Goal: Task Accomplishment & Management: Use online tool/utility

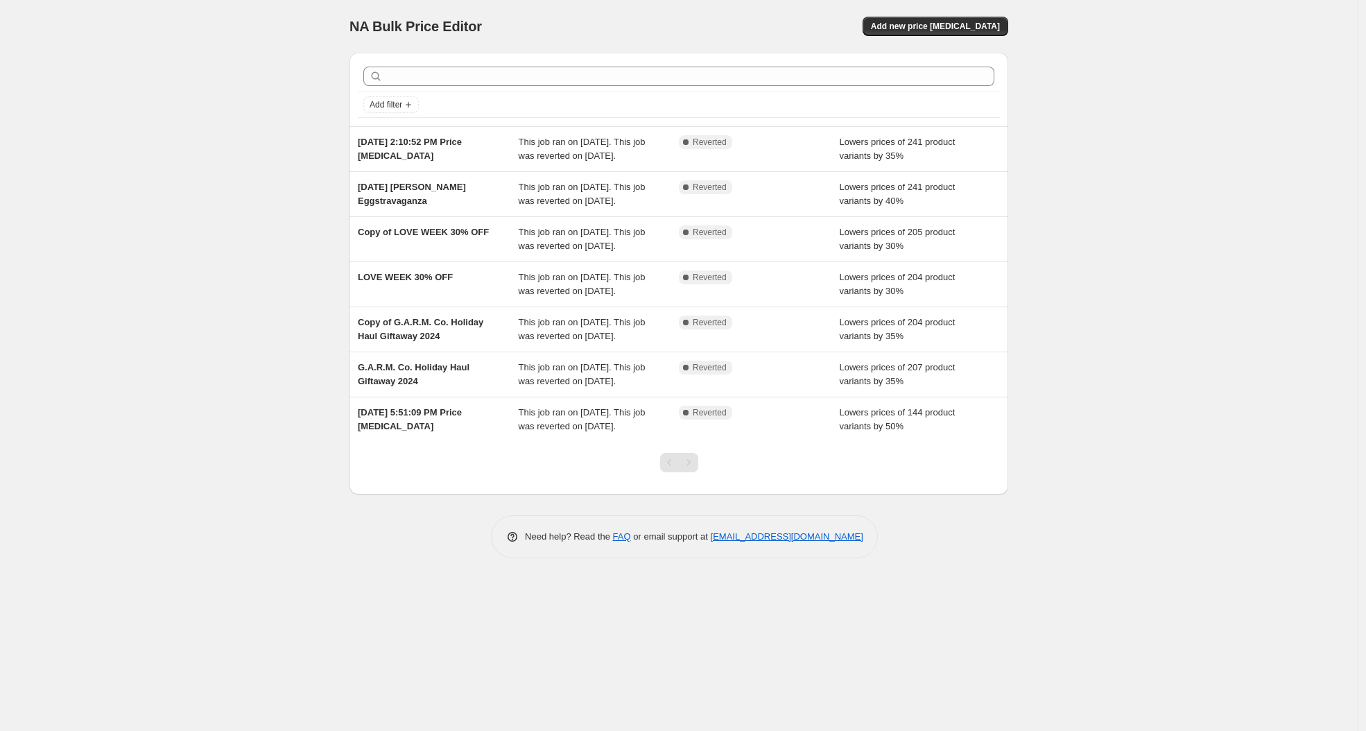
click at [927, 8] on div "NA Bulk Price Editor. This page is ready NA Bulk Price Editor Add new price [ME…" at bounding box center [678, 26] width 659 height 53
click at [932, 41] on div "NA Bulk Price Editor. This page is ready NA Bulk Price Editor Add new price [ME…" at bounding box center [678, 26] width 659 height 53
click at [925, 16] on div "NA Bulk Price Editor. This page is ready NA Bulk Price Editor Add new price [ME…" at bounding box center [678, 26] width 659 height 53
click at [923, 16] on div "NA Bulk Price Editor. This page is ready NA Bulk Price Editor Add new price [ME…" at bounding box center [678, 26] width 659 height 53
click at [921, 31] on span "Add new price [MEDICAL_DATA]" at bounding box center [935, 26] width 129 height 11
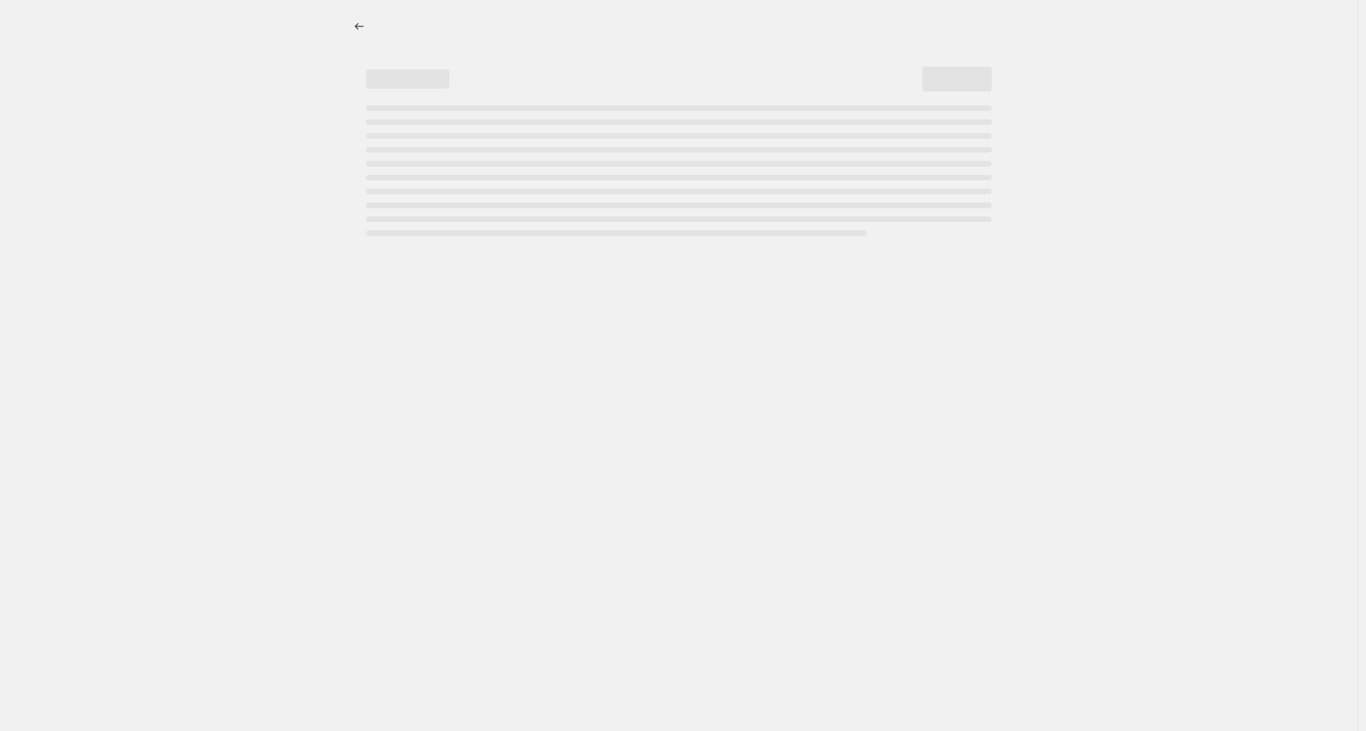
select select "percentage"
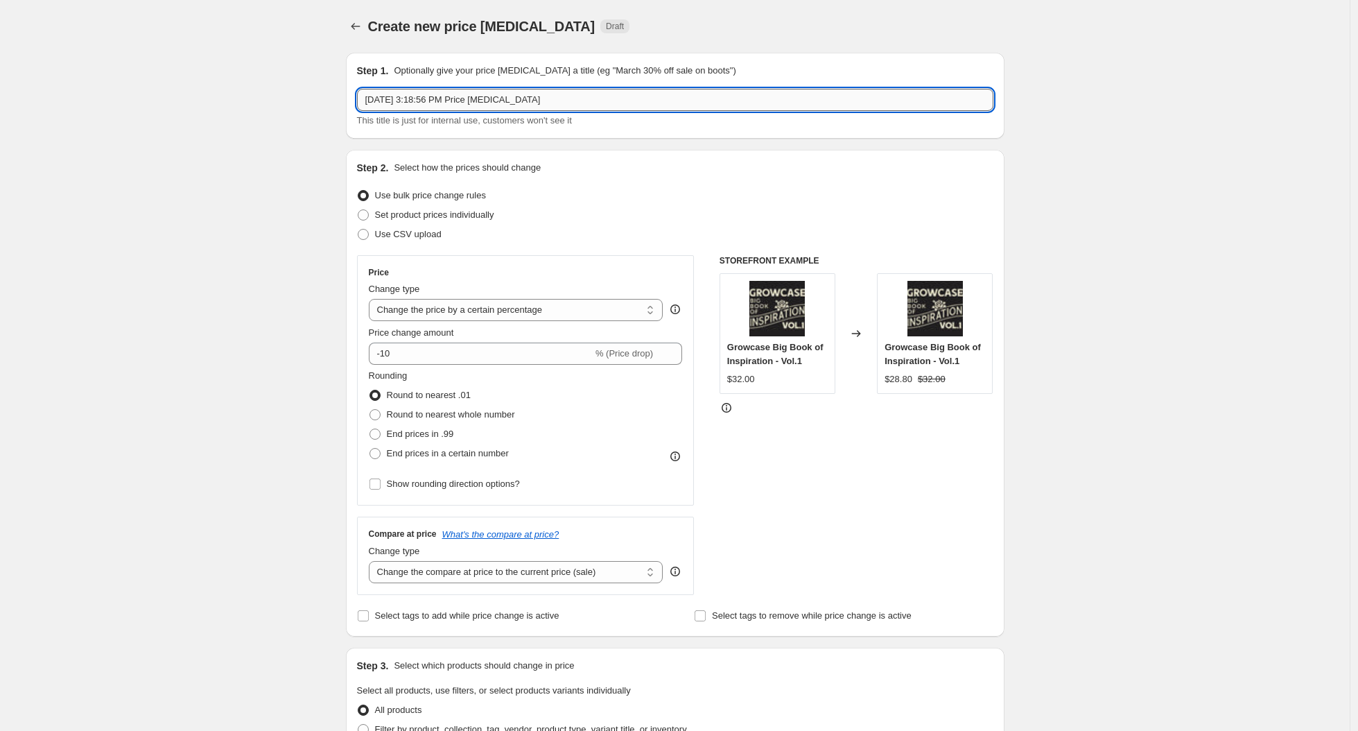
click at [414, 99] on input "[DATE] 3:18:56 PM Price [MEDICAL_DATA]" at bounding box center [675, 100] width 636 height 22
type input "Back to School 2025"
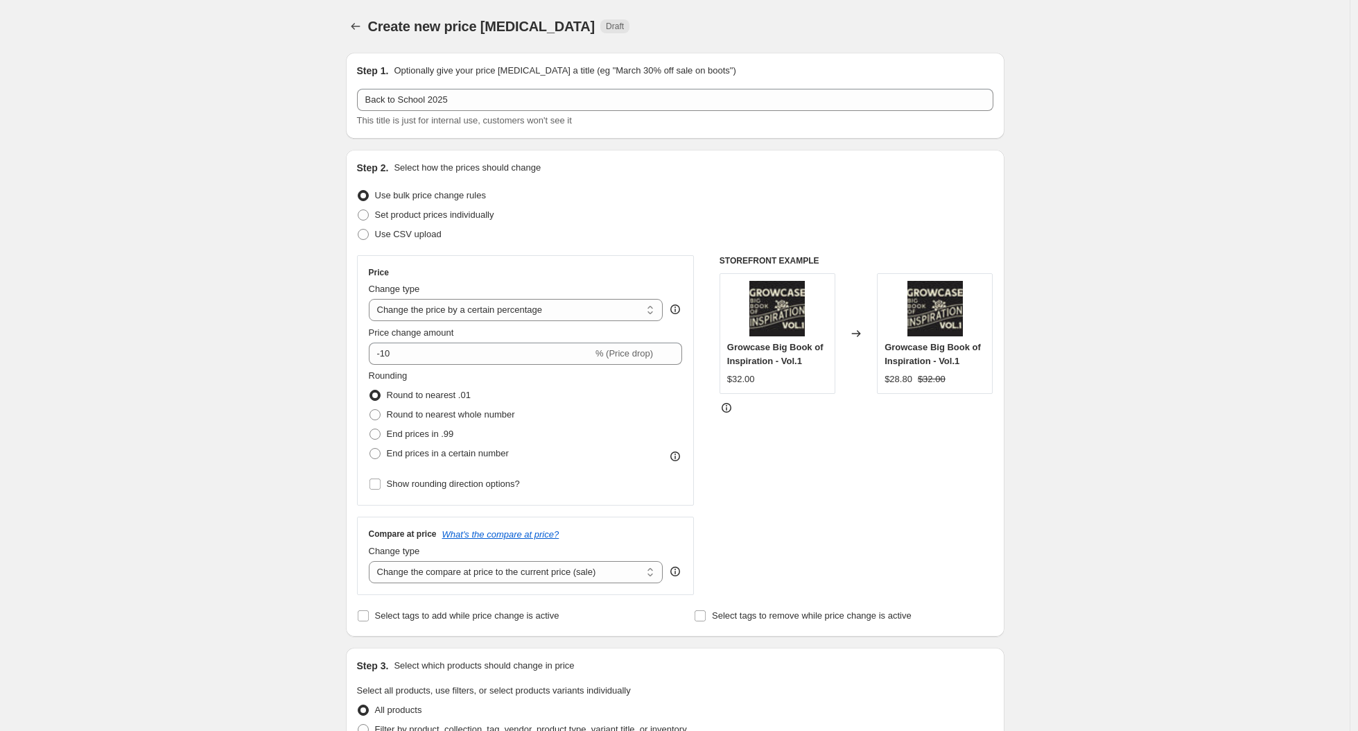
click at [31, 149] on div "Create new price [MEDICAL_DATA]. This page is ready Create new price [MEDICAL_D…" at bounding box center [675, 695] width 1350 height 1390
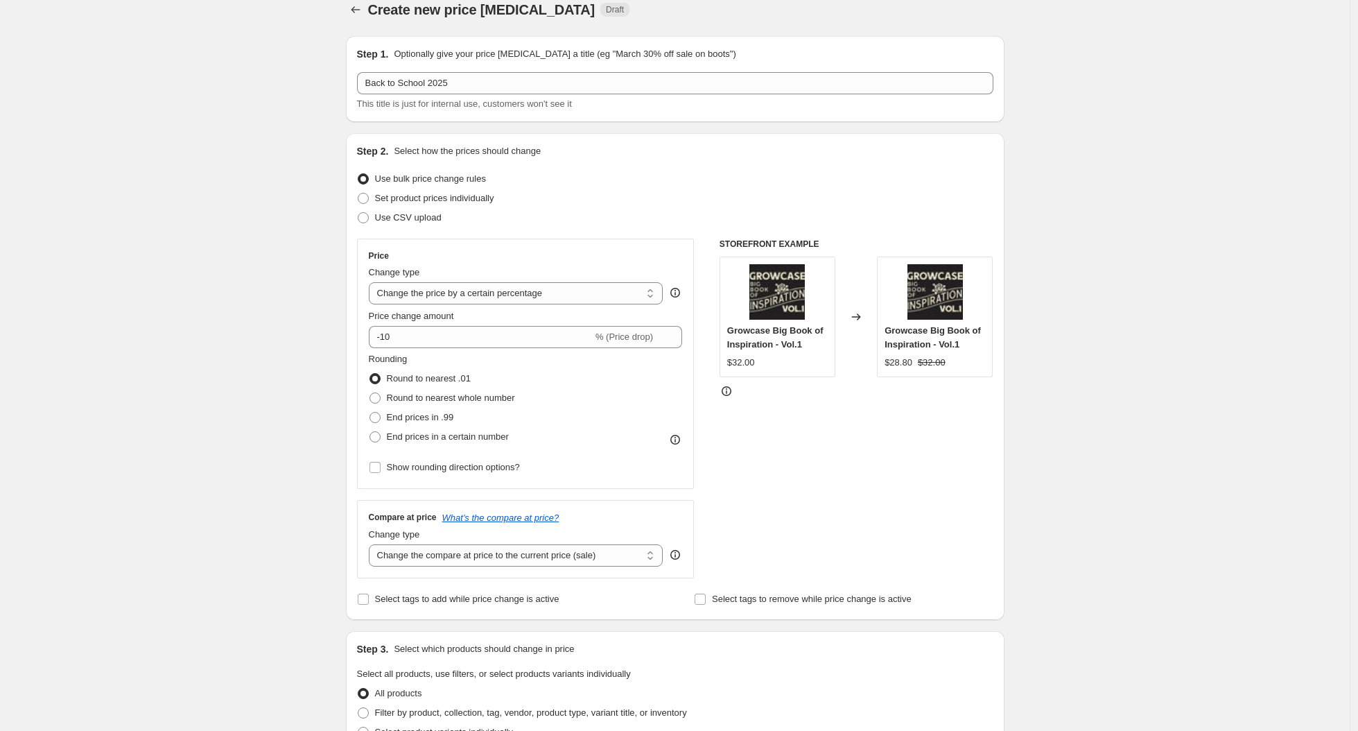
scroll to position [26, 0]
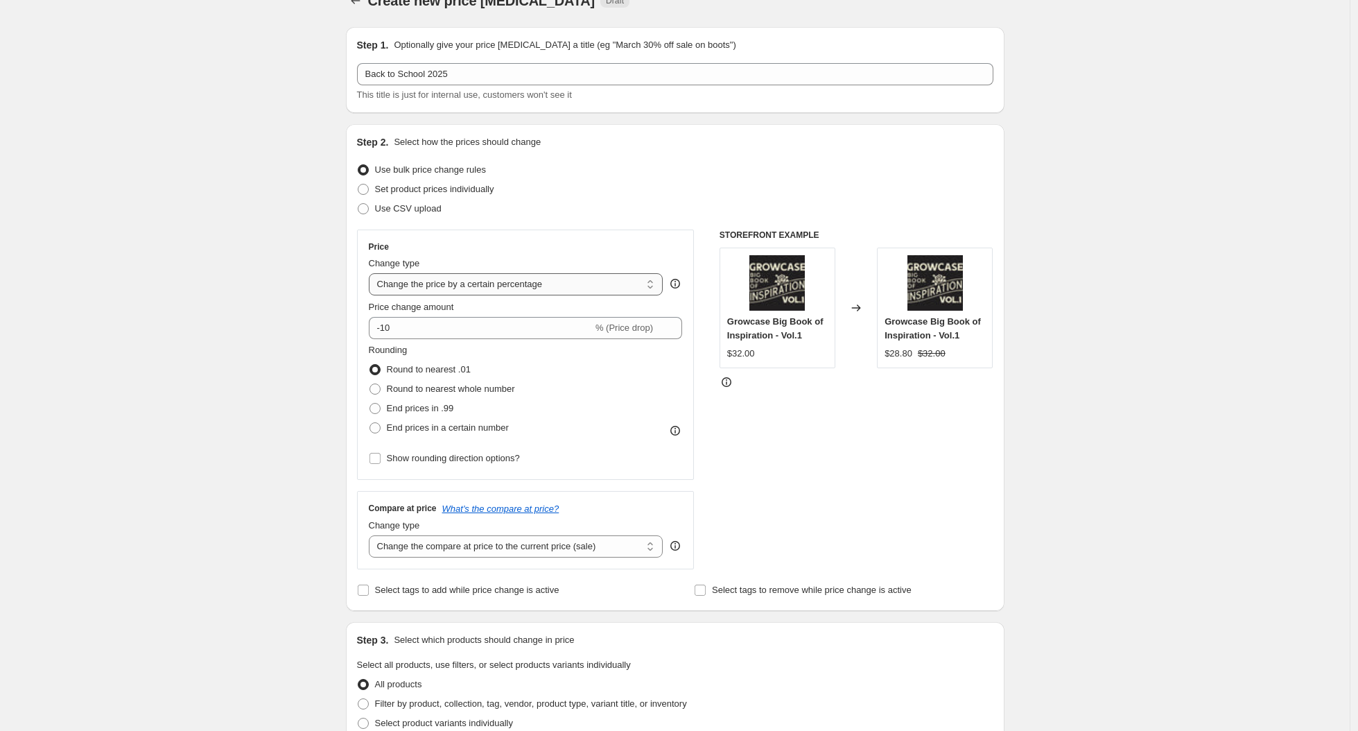
click at [462, 288] on select "Change the price to a certain amount Change the price by a certain amount Chang…" at bounding box center [516, 284] width 295 height 22
click at [372, 273] on select "Change the price to a certain amount Change the price by a certain amount Chang…" at bounding box center [516, 284] width 295 height 22
click at [428, 320] on input "-10" at bounding box center [481, 328] width 224 height 22
click at [389, 328] on input "-10" at bounding box center [481, 328] width 224 height 22
click at [231, 297] on div "Create new price [MEDICAL_DATA]. This page is ready Create new price [MEDICAL_D…" at bounding box center [675, 669] width 1350 height 1390
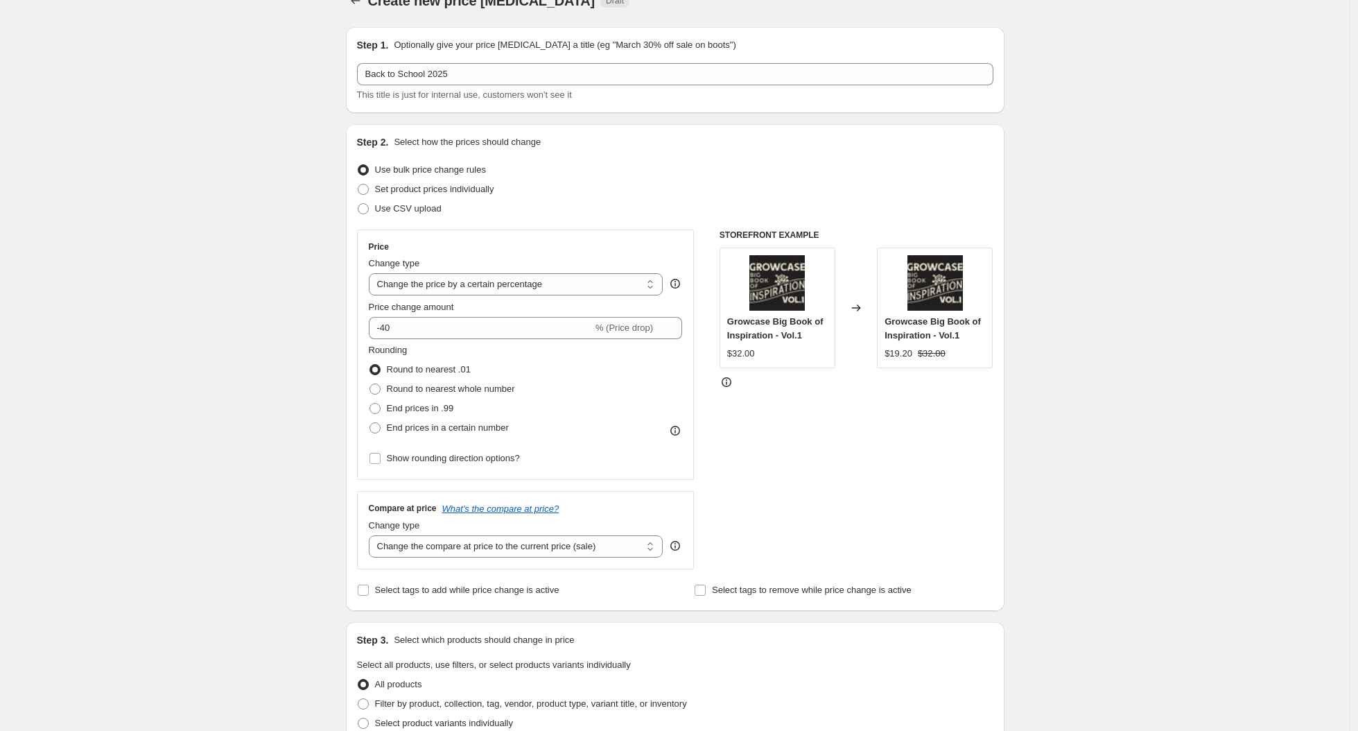
click at [399, 315] on div "Price change amount -40 % (Price drop)" at bounding box center [526, 319] width 314 height 39
click at [403, 347] on span "Rounding" at bounding box center [388, 350] width 39 height 10
click at [435, 338] on input "-40" at bounding box center [481, 328] width 224 height 22
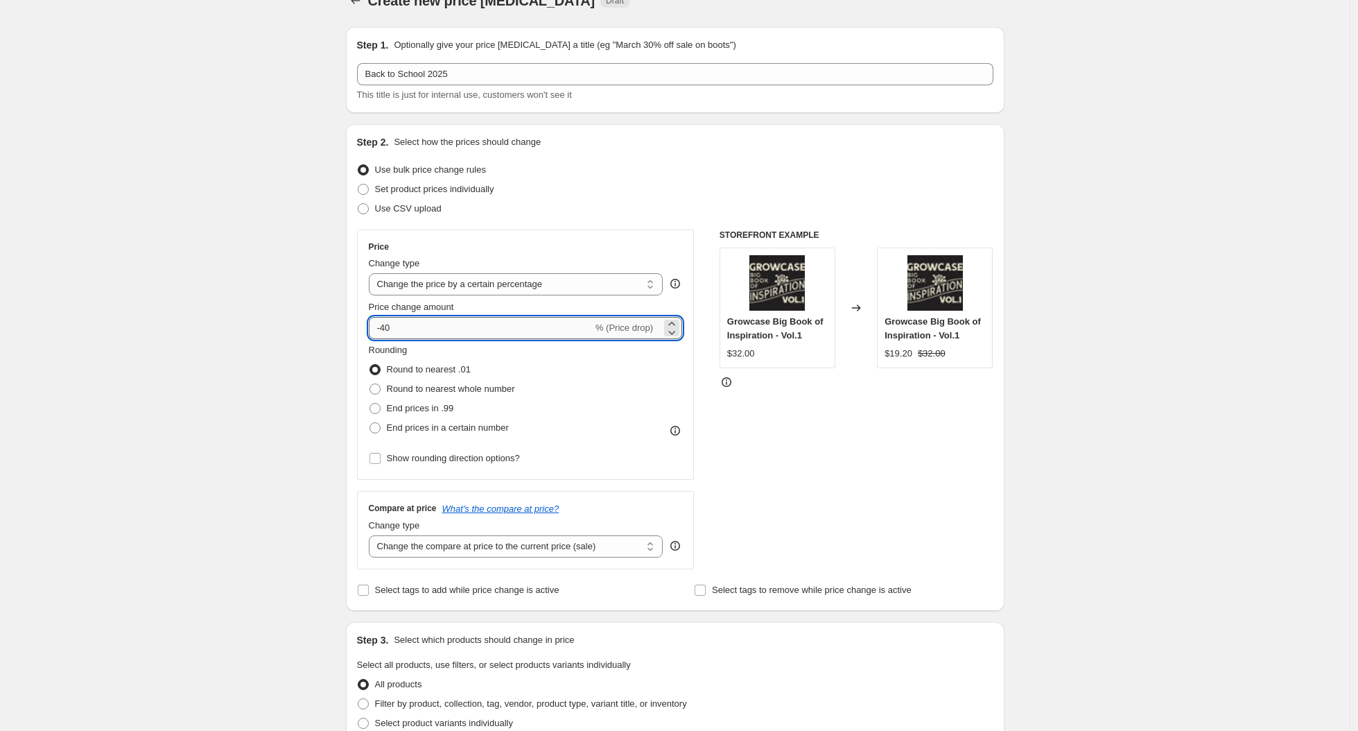
click at [435, 338] on input "-40" at bounding box center [481, 328] width 224 height 22
click at [195, 311] on div "Create new price [MEDICAL_DATA]. This page is ready Create new price [MEDICAL_D…" at bounding box center [675, 669] width 1350 height 1390
type input "40"
click at [227, 303] on div "Create new price [MEDICAL_DATA]. This page is ready Create new price [MEDICAL_D…" at bounding box center [675, 669] width 1350 height 1390
click at [443, 322] on input "40" at bounding box center [473, 328] width 208 height 22
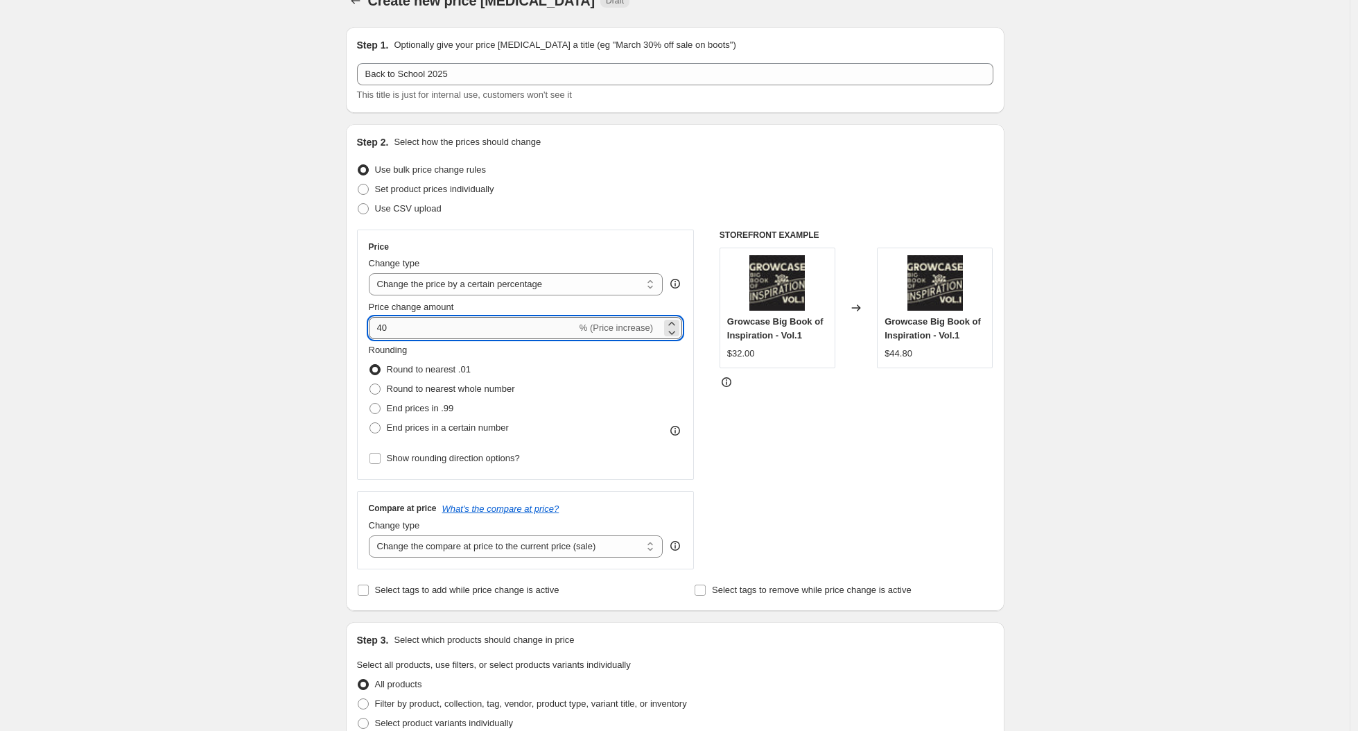
click at [443, 322] on input "40" at bounding box center [473, 328] width 208 height 22
type input "-40"
click at [283, 407] on div "Create new price [MEDICAL_DATA]. This page is ready Create new price [MEDICAL_D…" at bounding box center [675, 669] width 1350 height 1390
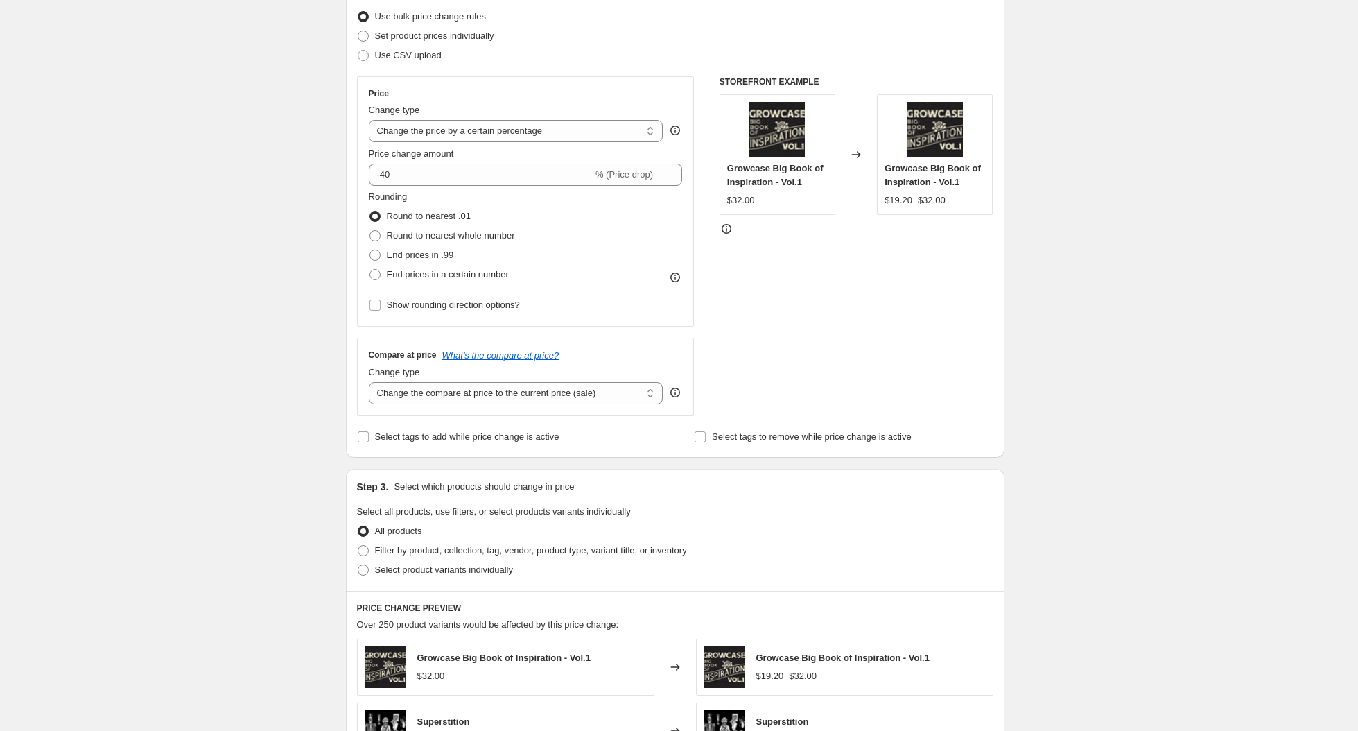
scroll to position [181, 0]
click at [412, 397] on select "Change the compare at price to the current price (sale) Change the compare at p…" at bounding box center [516, 391] width 295 height 22
click at [318, 363] on div "Create new price [MEDICAL_DATA]. This page is ready Create new price [MEDICAL_D…" at bounding box center [675, 514] width 1350 height 1390
click at [403, 388] on select "Change the compare at price to the current price (sale) Change the compare at p…" at bounding box center [516, 391] width 295 height 22
click at [331, 384] on div "Create new price [MEDICAL_DATA]. This page is ready Create new price [MEDICAL_D…" at bounding box center [675, 514] width 1350 height 1390
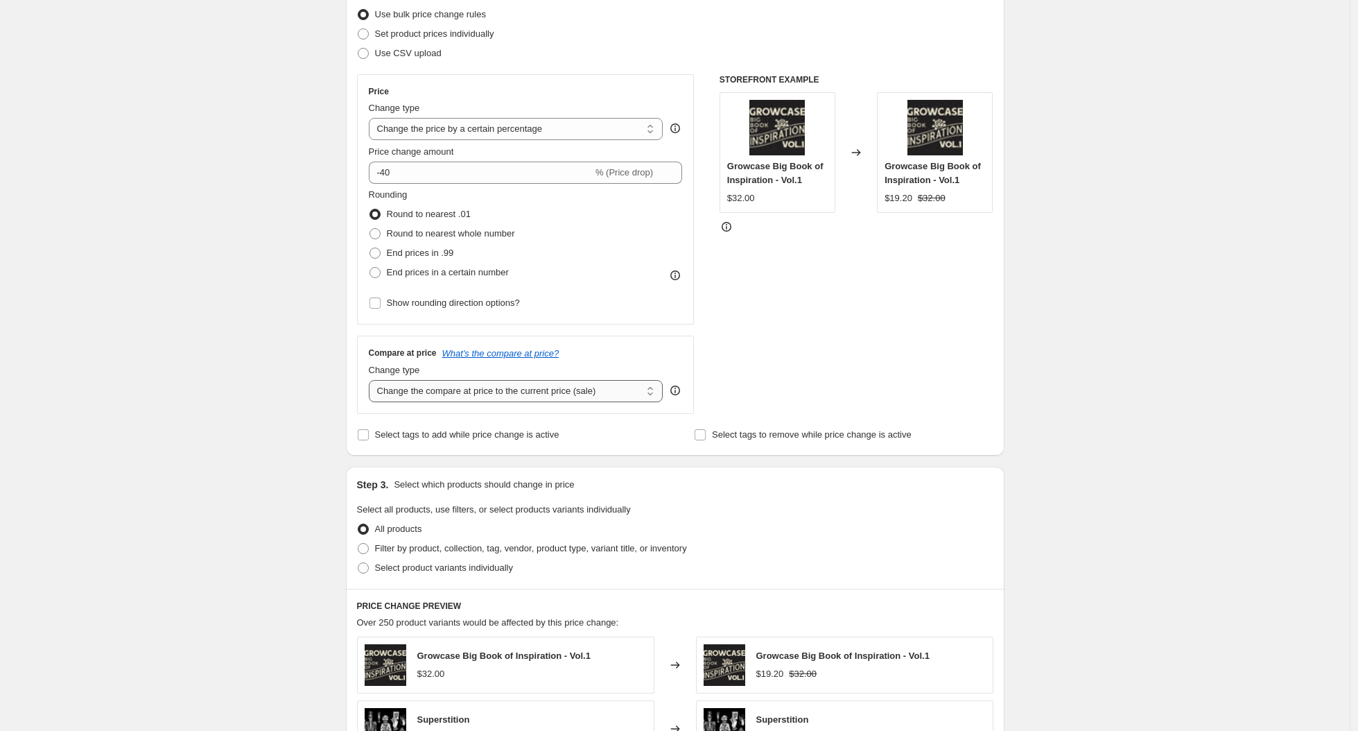
click at [414, 392] on select "Change the compare at price to the current price (sale) Change the compare at p…" at bounding box center [516, 391] width 295 height 22
select select "no_change"
click at [372, 380] on select "Change the compare at price to the current price (sale) Change the compare at p…" at bounding box center [516, 391] width 295 height 22
click at [268, 369] on div "Create new price [MEDICAL_DATA]. This page is ready Create new price [MEDICAL_D…" at bounding box center [675, 514] width 1350 height 1390
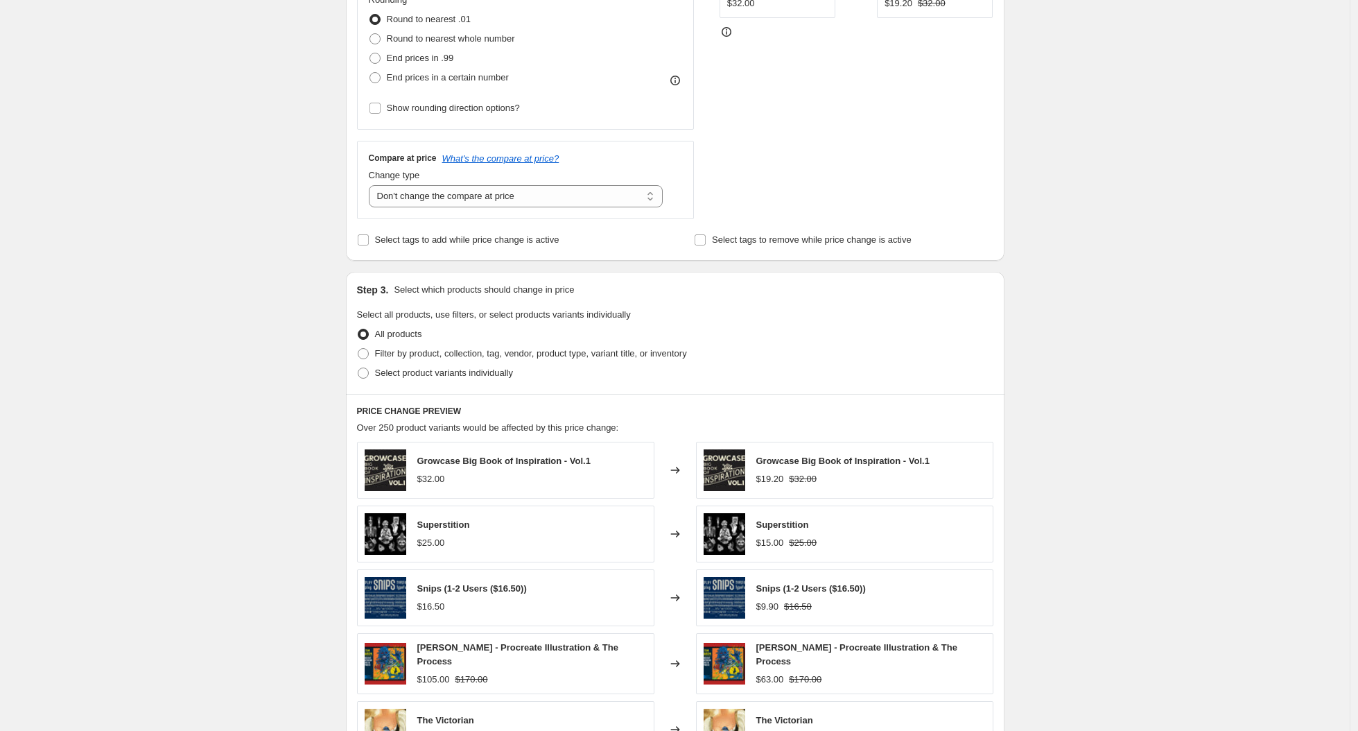
scroll to position [539, 0]
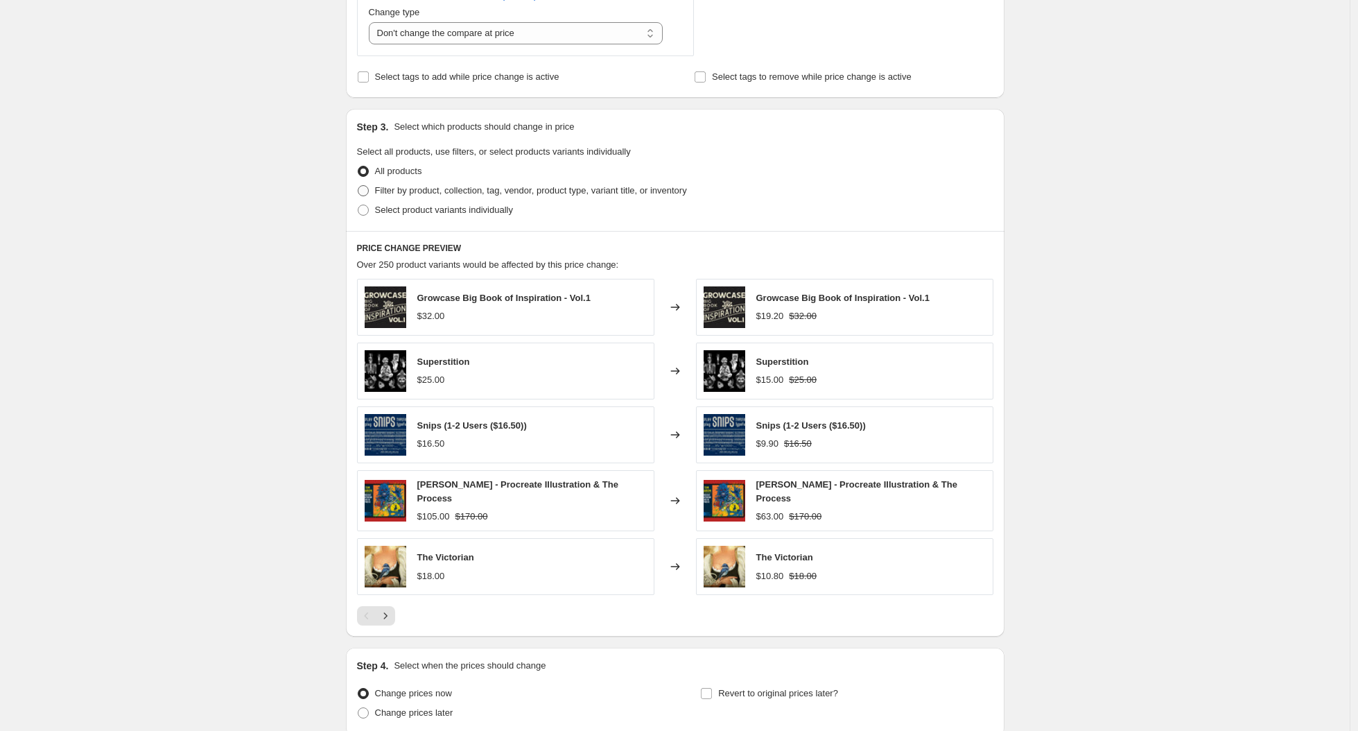
click at [366, 191] on span at bounding box center [363, 190] width 11 height 11
click at [358, 186] on input "Filter by product, collection, tag, vendor, product type, variant title, or inv…" at bounding box center [358, 185] width 1 height 1
radio input "true"
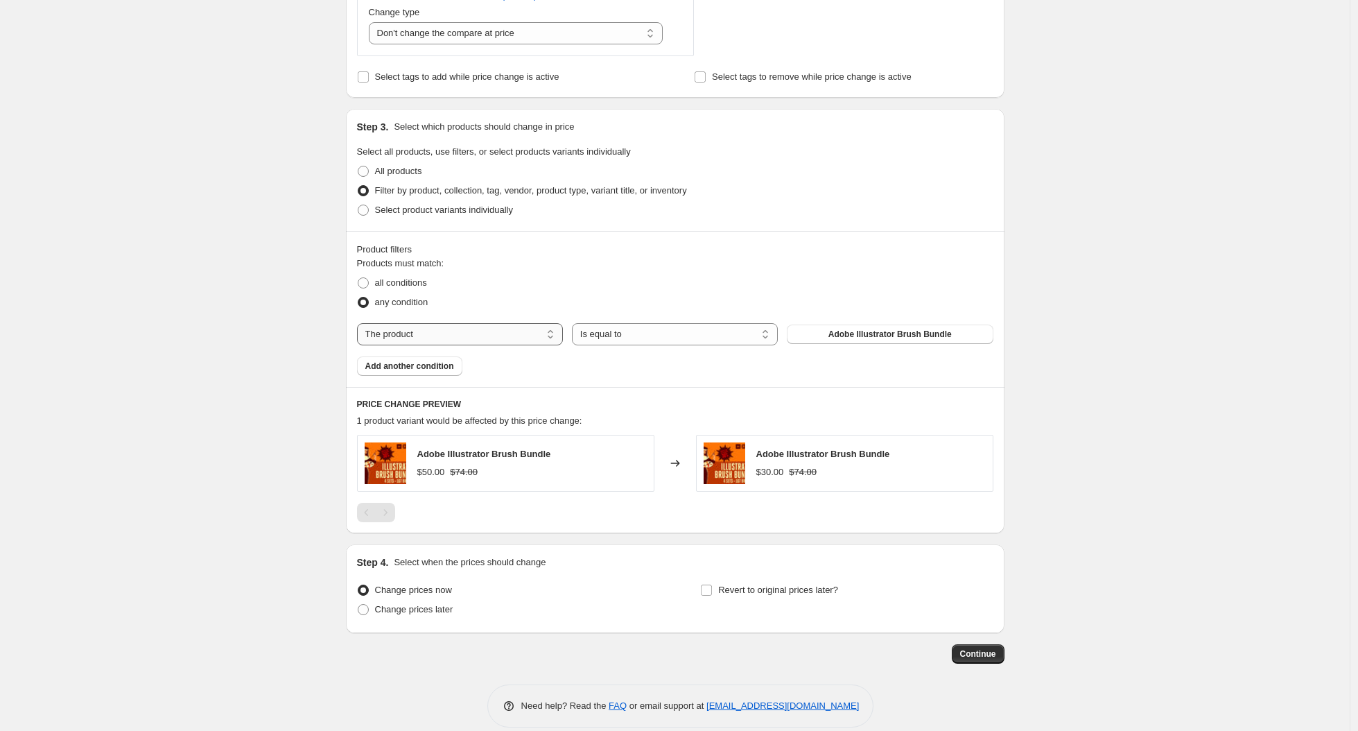
click at [412, 332] on select "The product The product's collection The product's tag The product's vendor The…" at bounding box center [460, 334] width 206 height 22
click at [285, 295] on div "Create new price [MEDICAL_DATA]. This page is ready Create new price [MEDICAL_D…" at bounding box center [675, 108] width 1350 height 1287
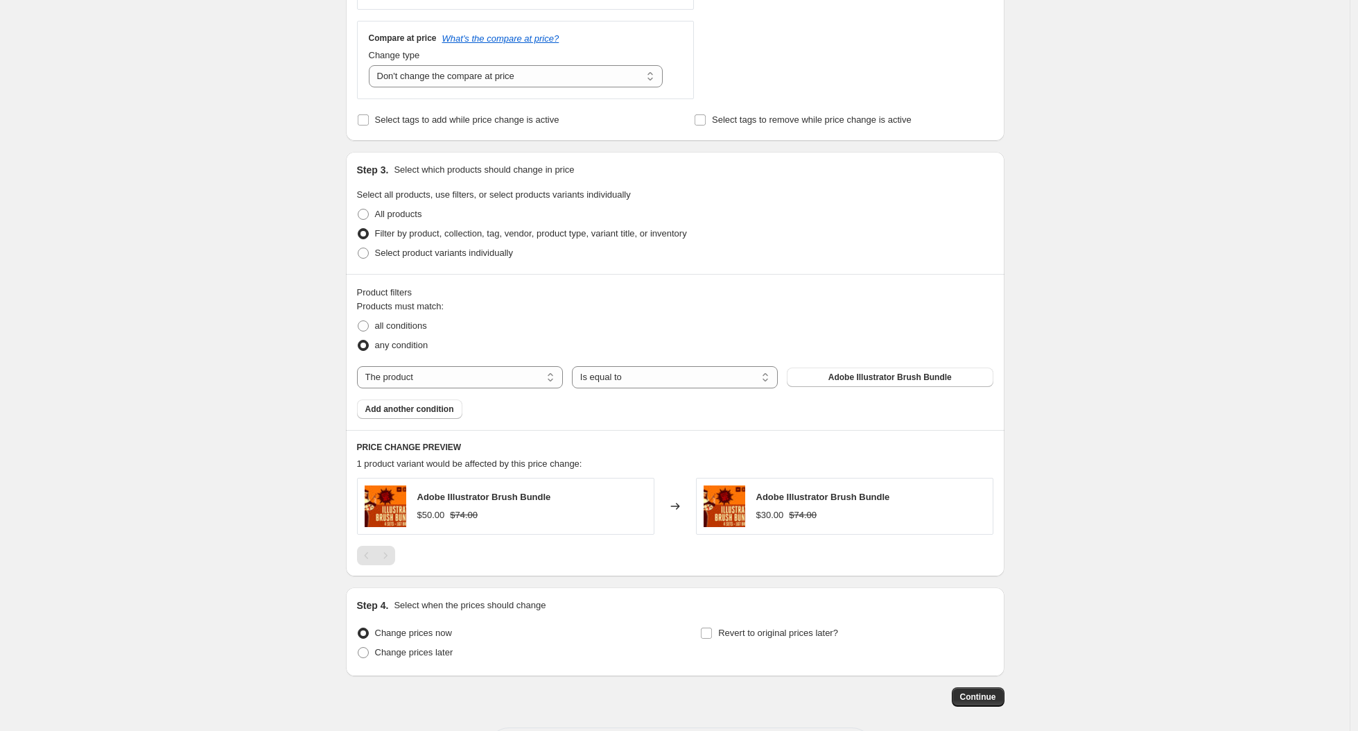
scroll to position [493, 0]
click at [447, 378] on select "The product The product's collection The product's tag The product's vendor The…" at bounding box center [460, 380] width 206 height 22
select select "collection"
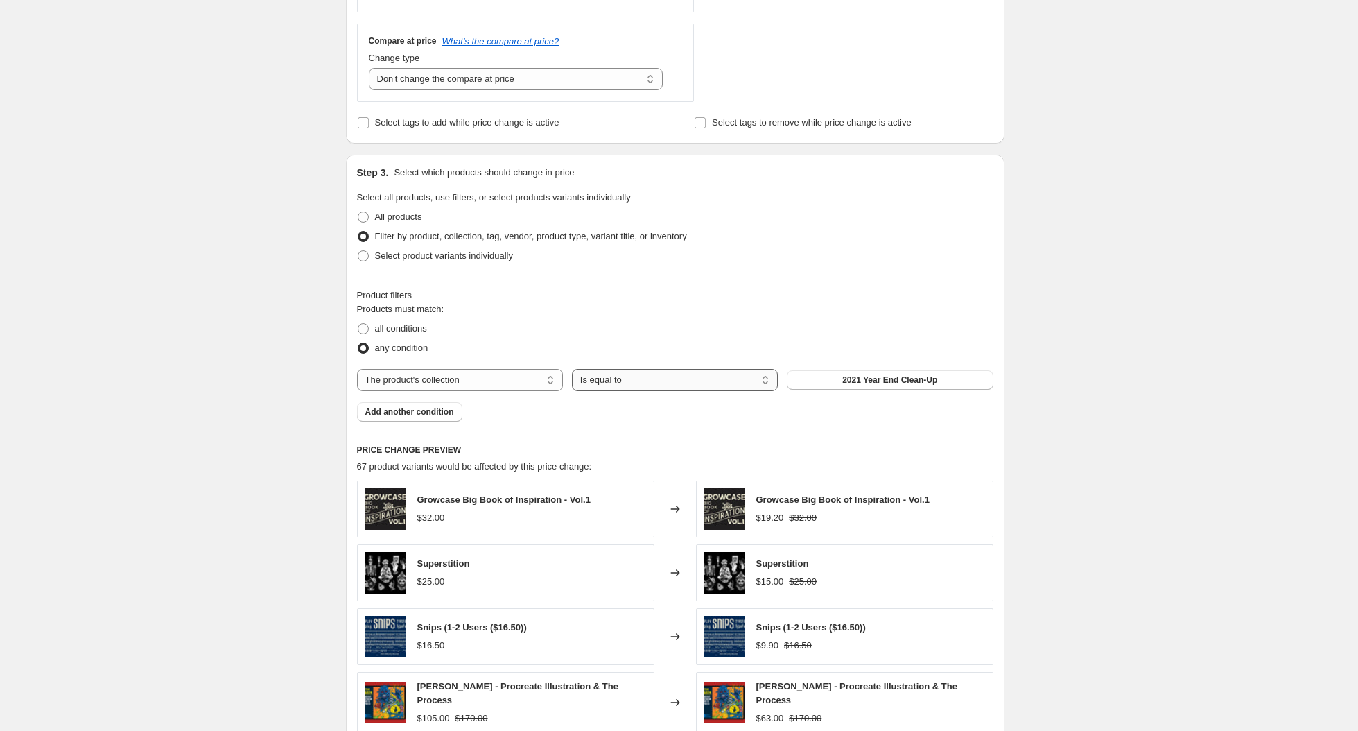
click at [734, 372] on select "Is equal to Is not equal to" at bounding box center [675, 380] width 206 height 22
click at [859, 380] on span "2021 Year End Clean-Up" at bounding box center [889, 379] width 95 height 11
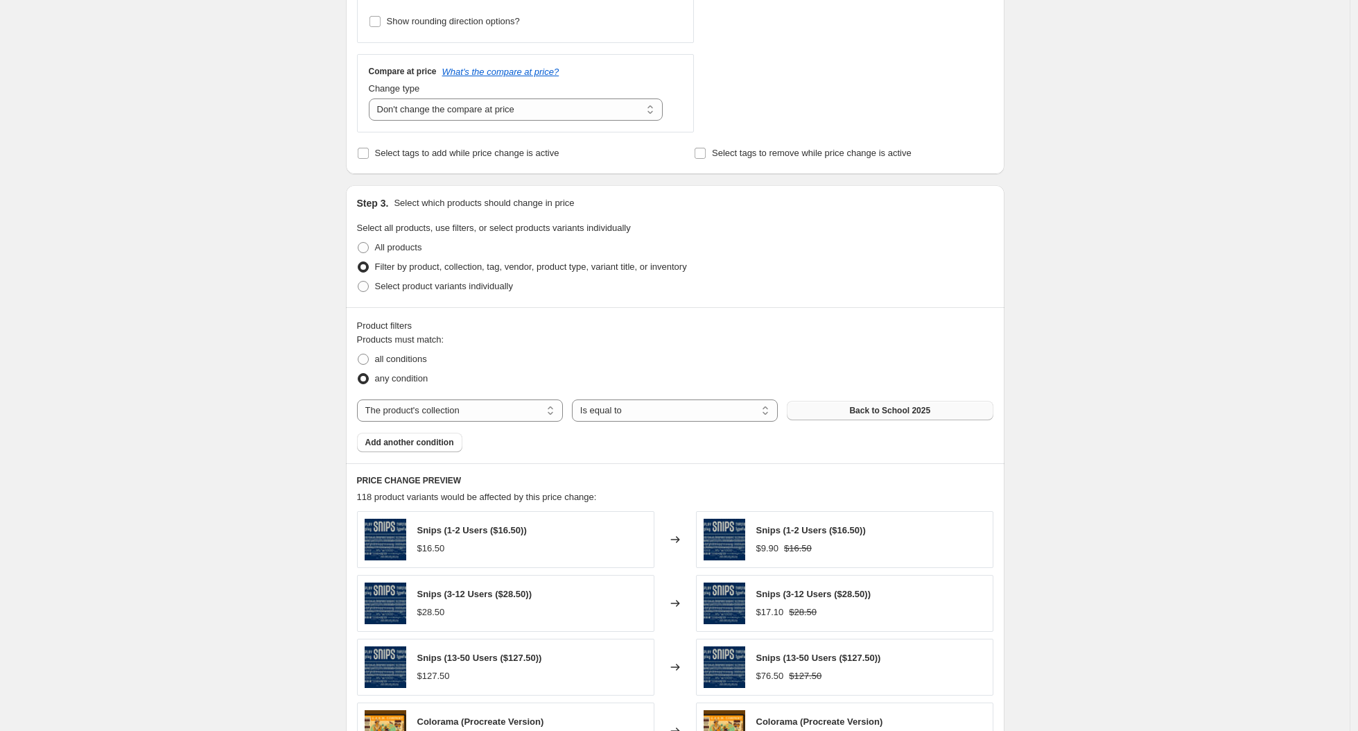
scroll to position [815, 0]
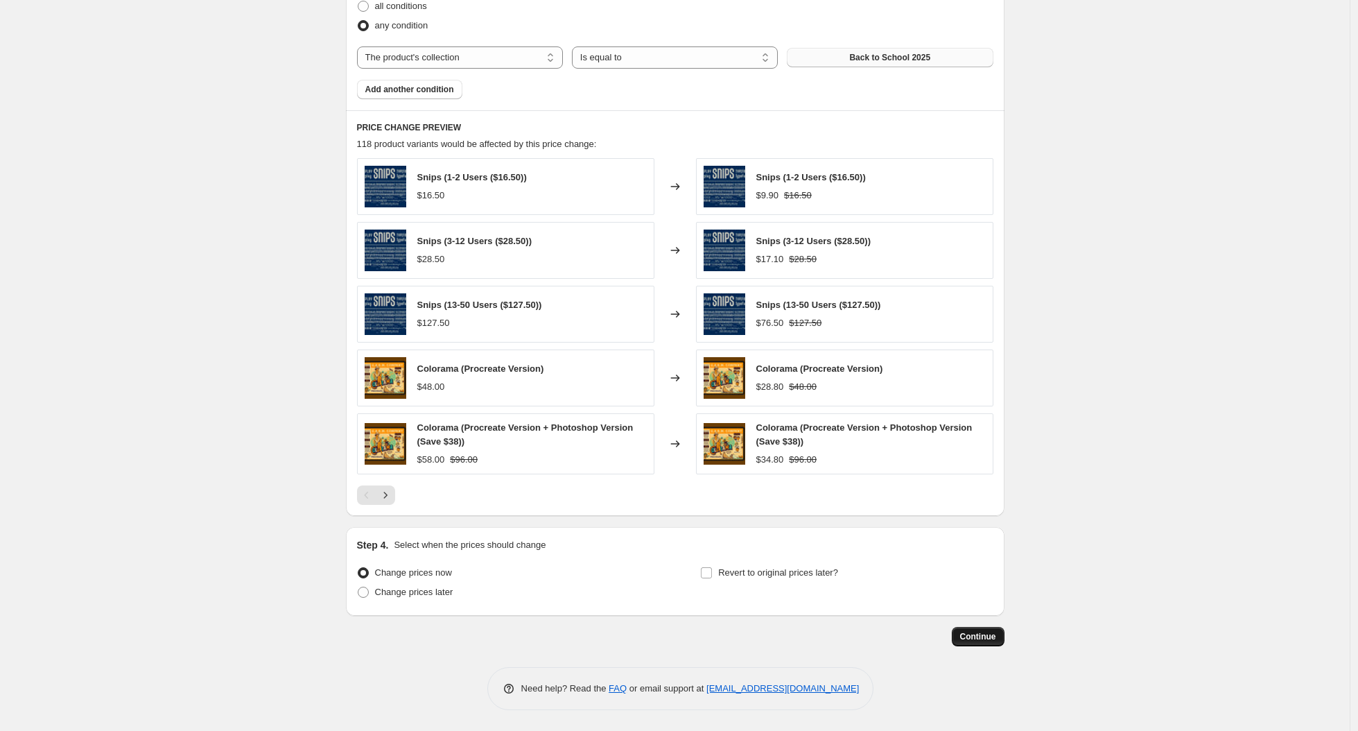
click at [967, 634] on span "Continue" at bounding box center [978, 636] width 36 height 11
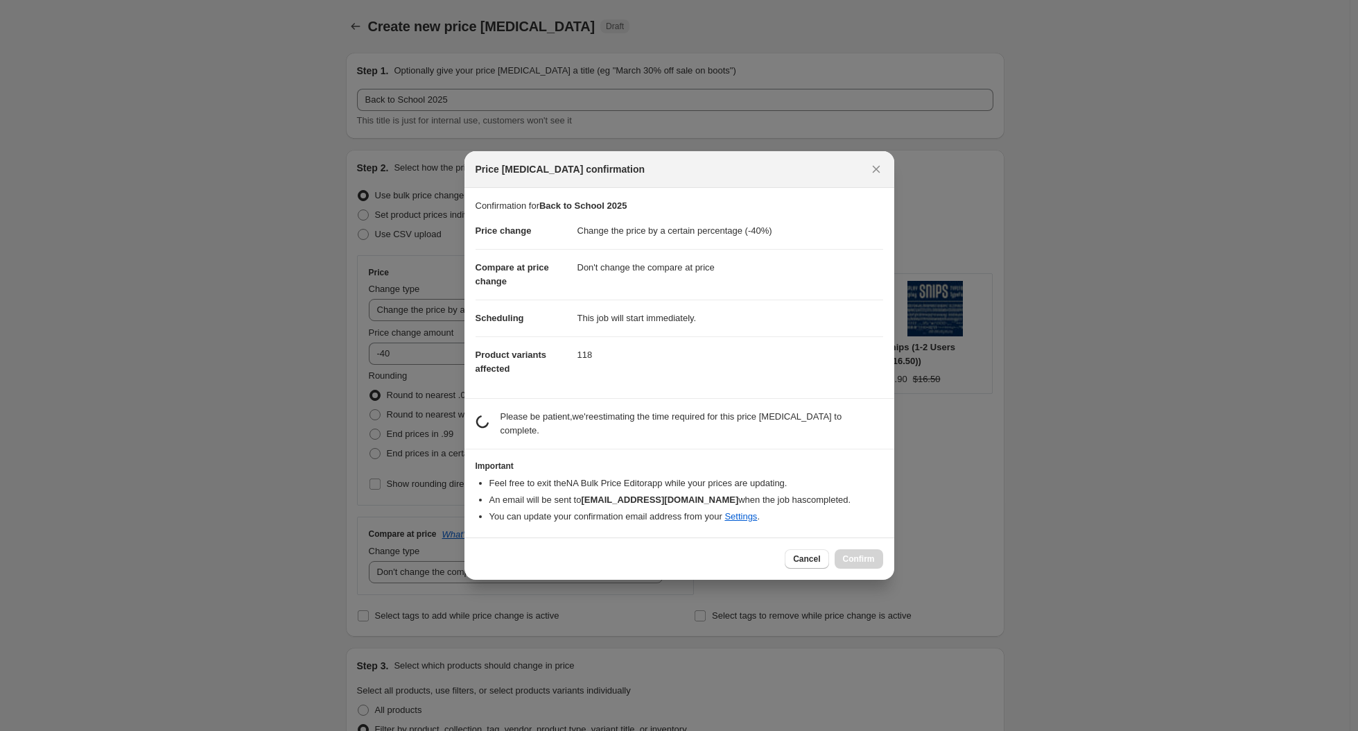
scroll to position [0, 0]
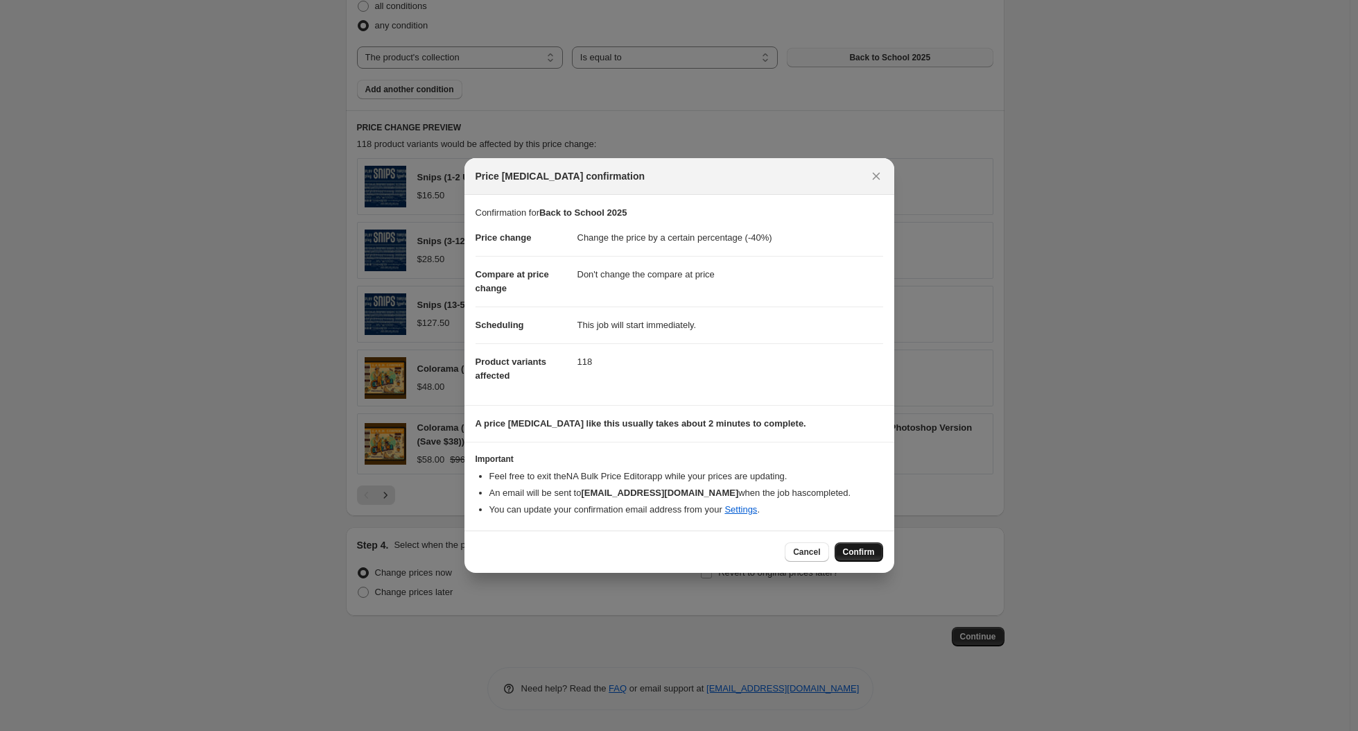
click at [855, 552] on span "Confirm" at bounding box center [859, 551] width 32 height 11
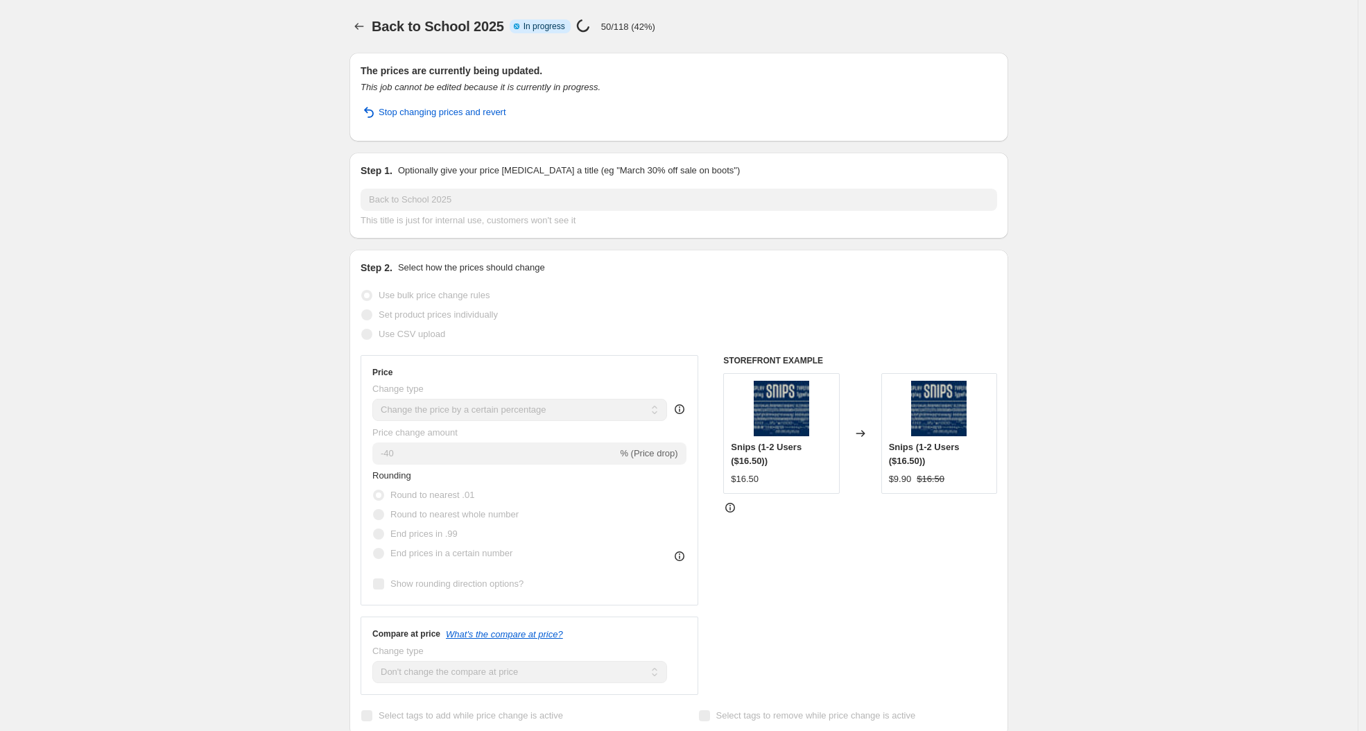
select select "percentage"
select select "no_change"
select select "collection"
